Goal: Task Accomplishment & Management: Complete application form

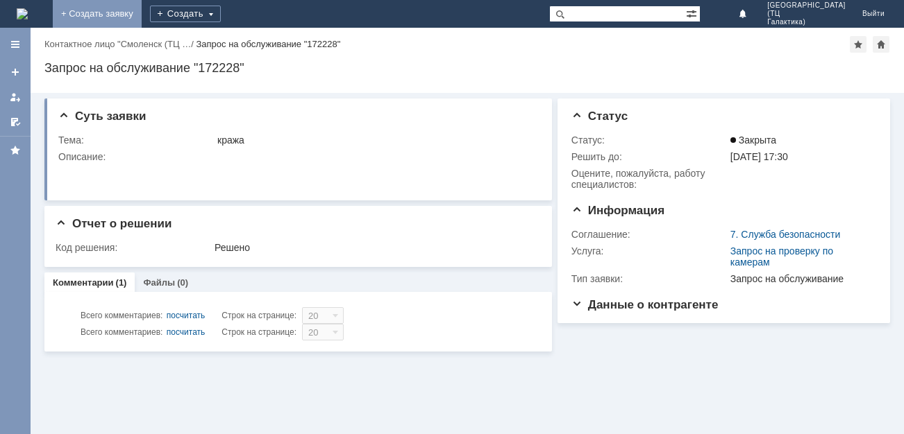
click at [142, 12] on link "+ Создать заявку" at bounding box center [97, 14] width 89 height 28
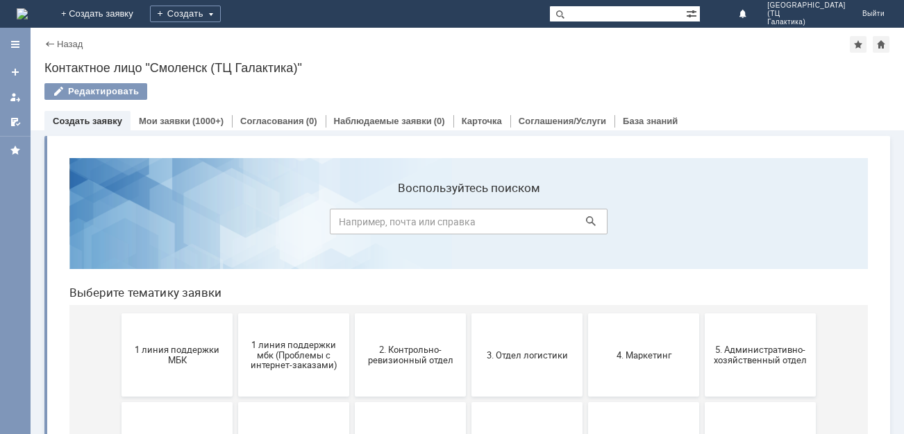
click at [191, 346] on span "1 линия поддержки МБК" at bounding box center [177, 355] width 103 height 21
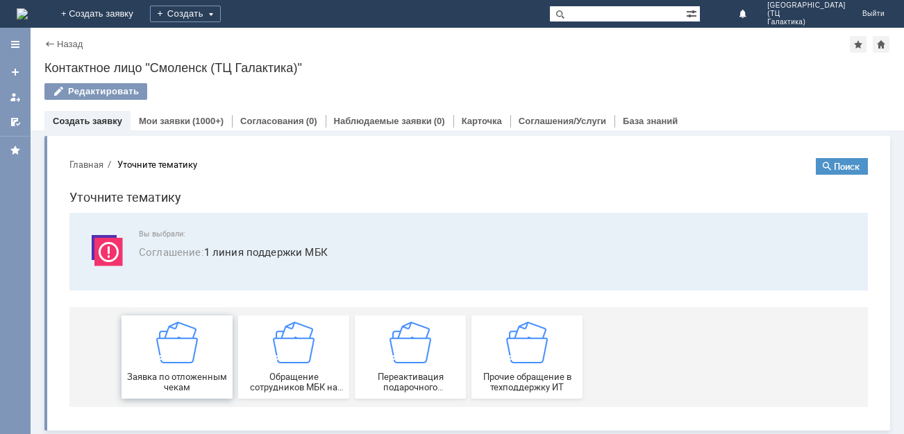
click at [185, 362] on img at bounding box center [177, 343] width 42 height 42
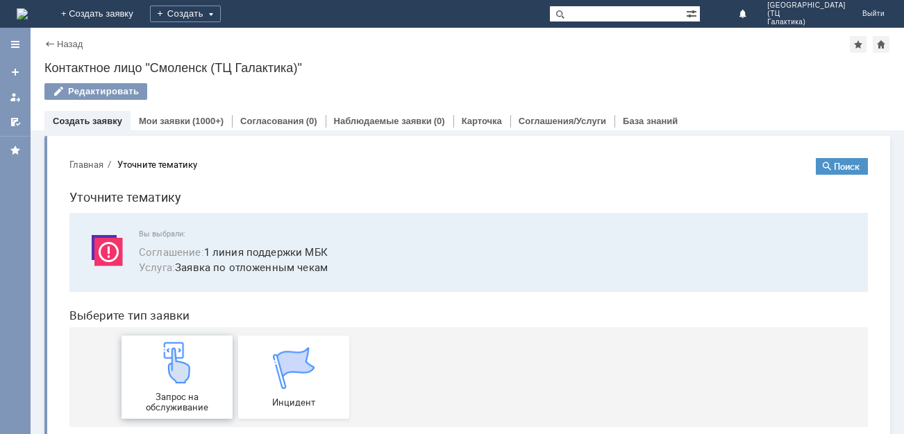
click at [189, 382] on img at bounding box center [177, 363] width 42 height 42
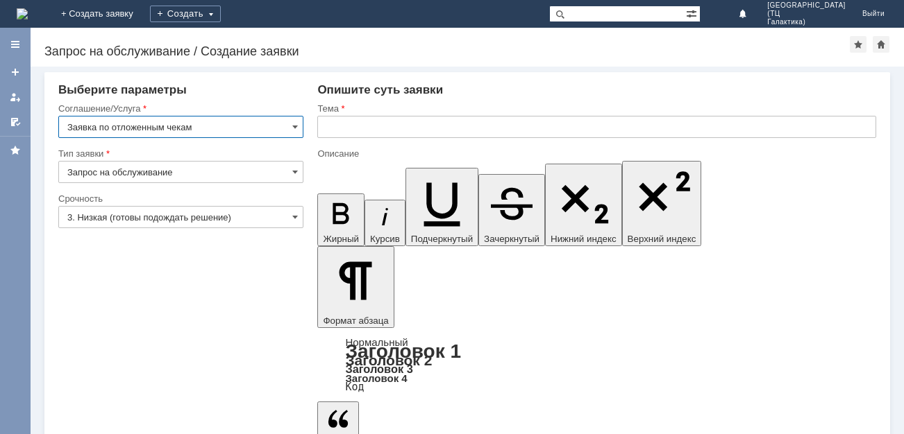
click at [290, 222] on input "3. Низкая (готовы подождать решение)" at bounding box center [180, 217] width 245 height 22
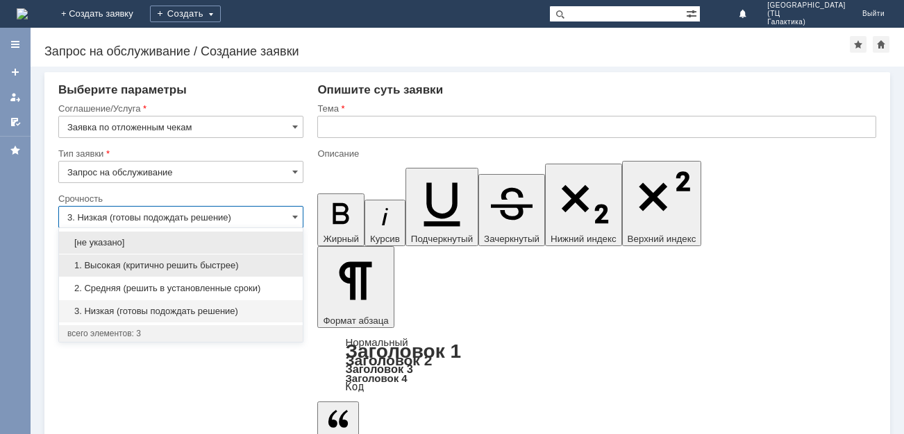
click at [147, 267] on span "1. Высокая (критично решить быстрее)" at bounding box center [180, 265] width 227 height 11
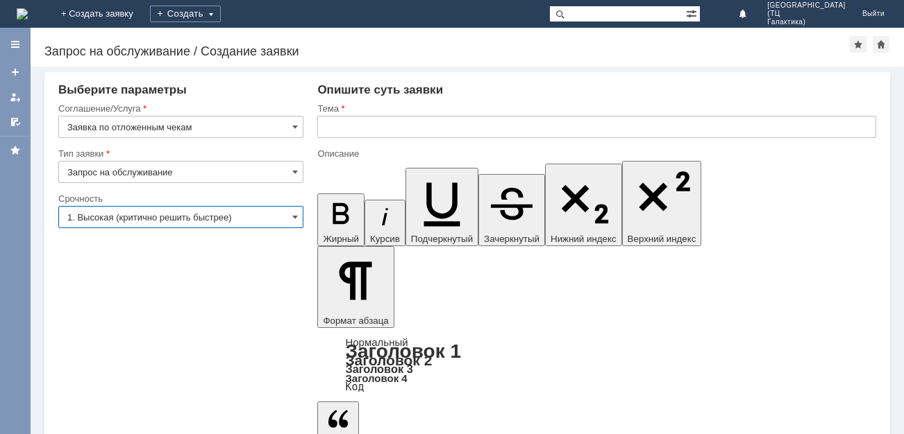
type input "1. Высокая (критично решить быстрее)"
click at [335, 124] on input "text" at bounding box center [596, 127] width 559 height 22
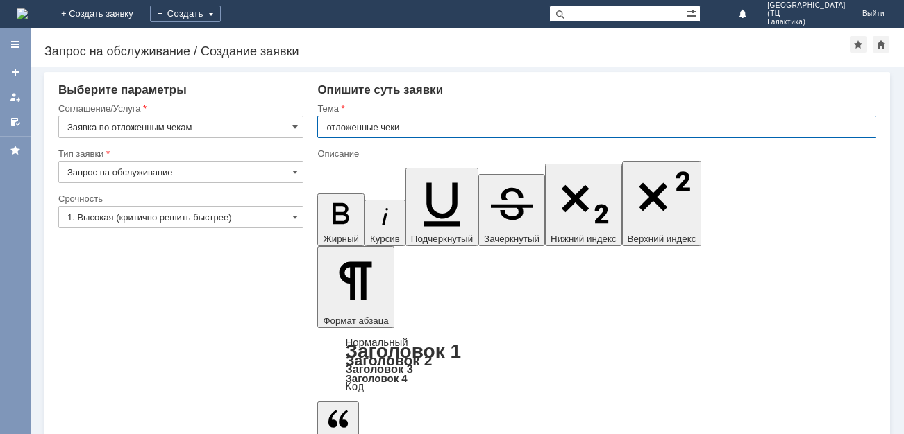
type input "отложенные чеки"
